Goal: Information Seeking & Learning: Learn about a topic

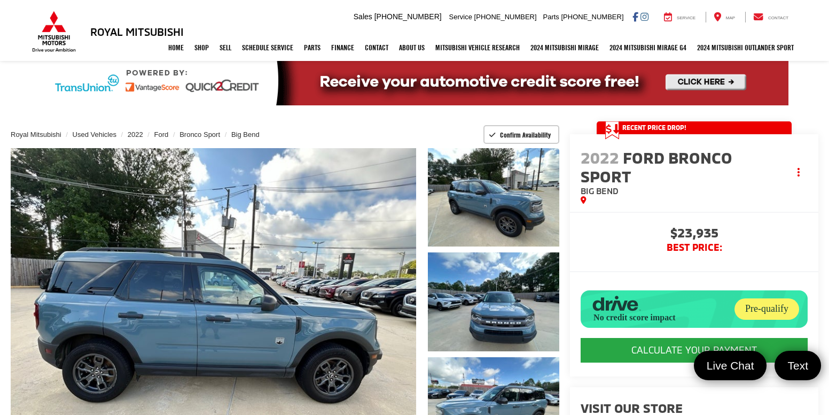
scroll to position [42, 0]
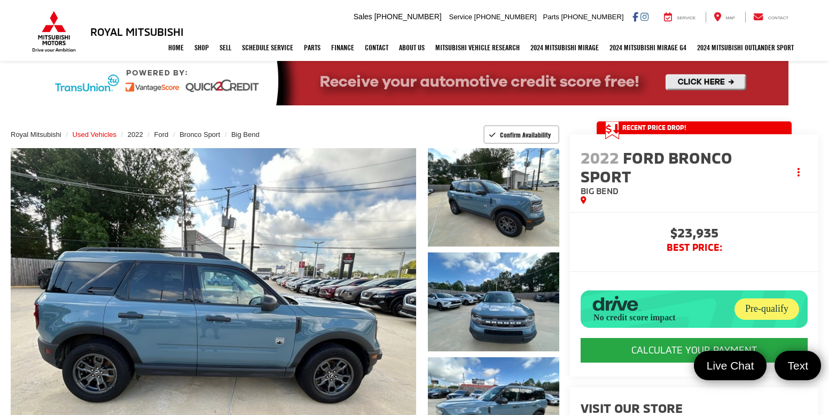
click at [104, 133] on span "Used Vehicles" at bounding box center [95, 134] width 44 height 8
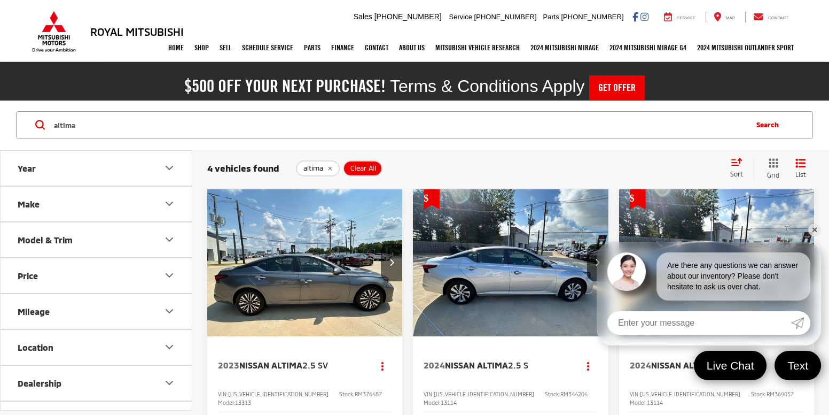
click at [488, 285] on img "2024 Nissan Altima 2.5 S 0" at bounding box center [511, 262] width 197 height 147
